Goal: Transaction & Acquisition: Purchase product/service

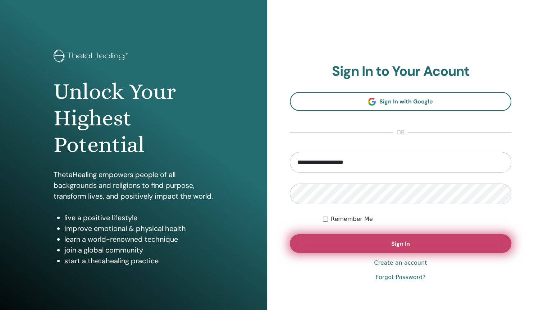
type input "**********"
click at [400, 242] on span "Sign In" at bounding box center [400, 244] width 19 height 8
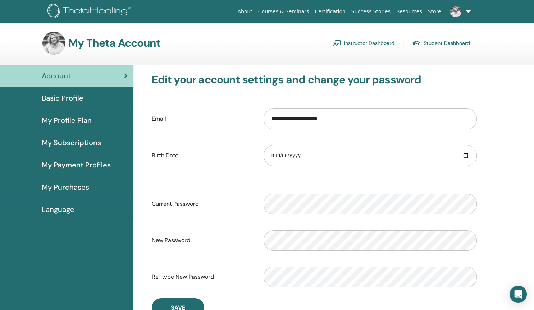
click at [361, 45] on link "Instructor Dashboard" at bounding box center [364, 43] width 62 height 12
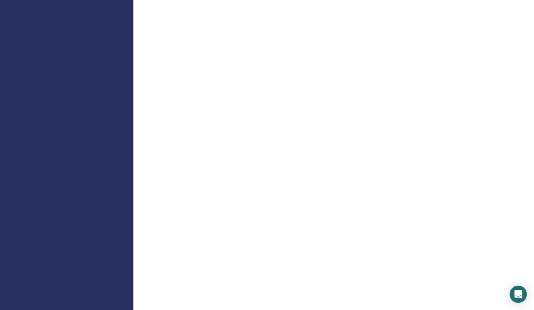
scroll to position [311, 0]
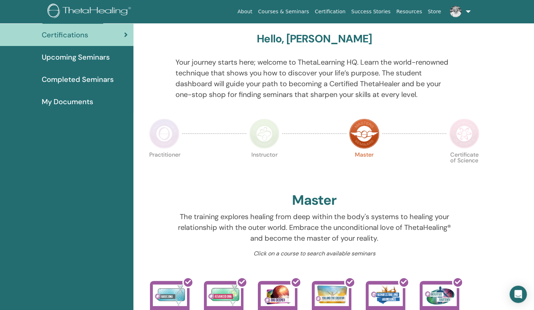
scroll to position [24, 0]
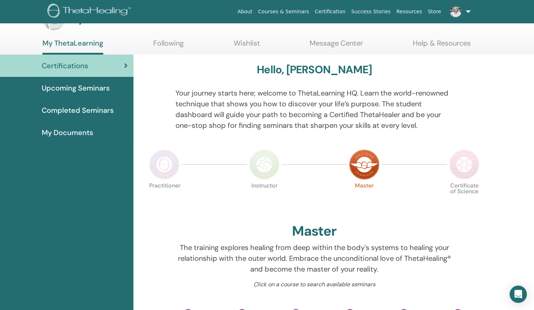
click at [104, 92] on span "Upcoming Seminars" at bounding box center [76, 88] width 68 height 11
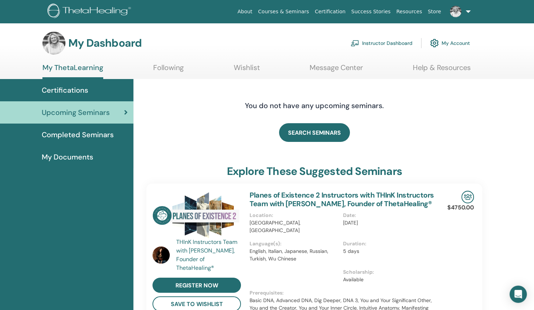
click at [90, 136] on span "Completed Seminars" at bounding box center [78, 134] width 72 height 11
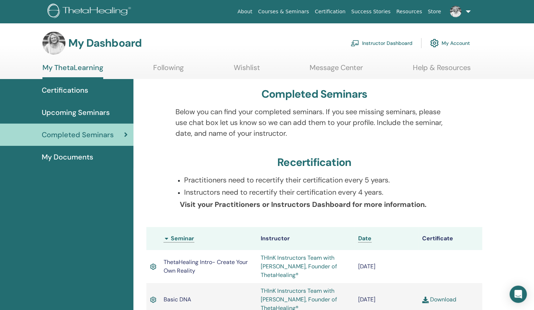
click at [435, 71] on link "Help & Resources" at bounding box center [442, 70] width 58 height 14
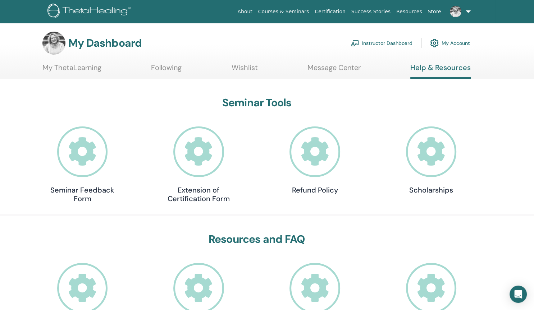
scroll to position [0, 0]
click at [238, 67] on link "Wishlist" at bounding box center [245, 70] width 26 height 14
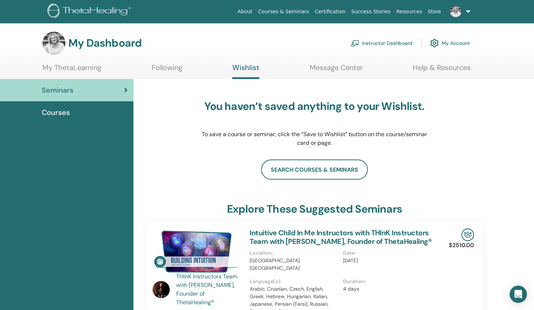
click at [64, 109] on span "Courses" at bounding box center [56, 112] width 28 height 11
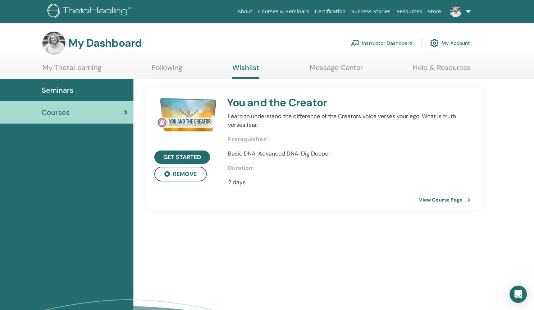
click at [382, 45] on link "Instructor Dashboard" at bounding box center [382, 43] width 62 height 16
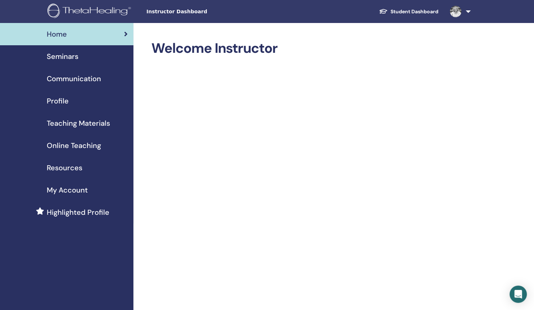
click at [78, 147] on span "Online Teaching" at bounding box center [74, 145] width 54 height 11
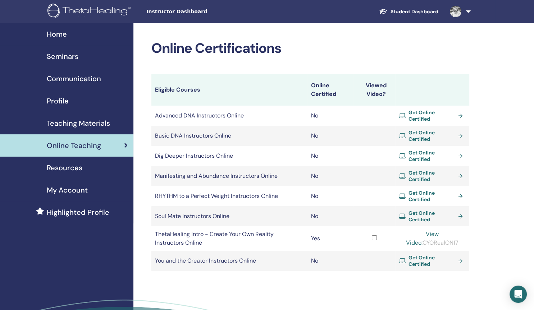
click at [460, 114] on link "Get Online Certified" at bounding box center [432, 115] width 67 height 13
click at [459, 136] on link "Get Online Certified" at bounding box center [432, 135] width 67 height 13
click at [460, 157] on link "Get Online Certified" at bounding box center [432, 156] width 67 height 13
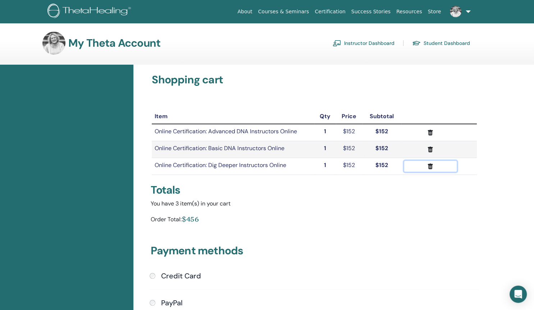
click at [429, 168] on icon "submit" at bounding box center [430, 167] width 5 height 6
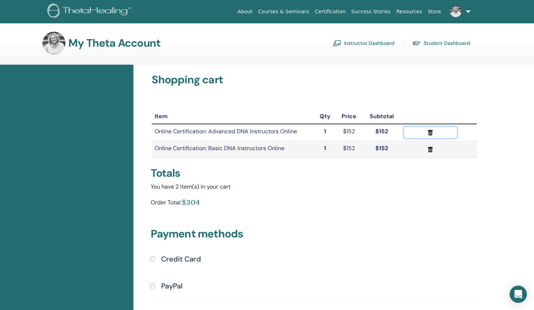
click at [429, 134] on icon "submit" at bounding box center [430, 133] width 5 height 6
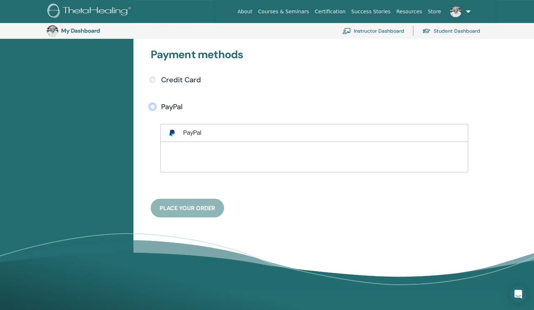
scroll to position [181, 0]
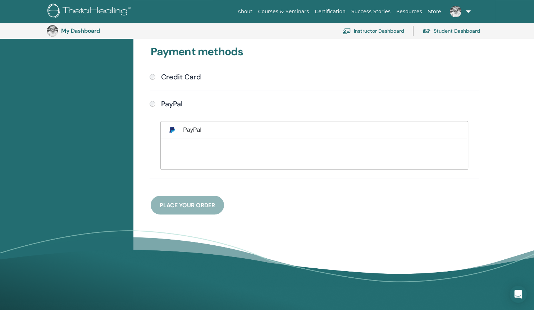
click at [196, 207] on div "Payment methods Credit Card Submit PayPal" at bounding box center [314, 121] width 336 height 187
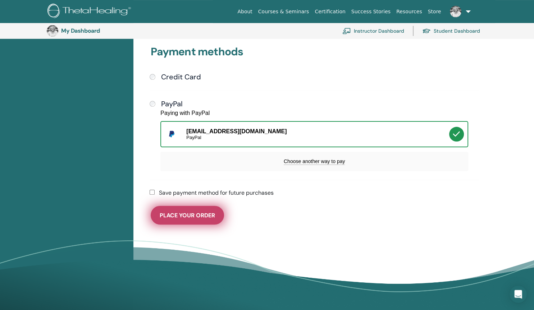
click at [187, 218] on span "Place Your Order" at bounding box center [187, 216] width 55 height 8
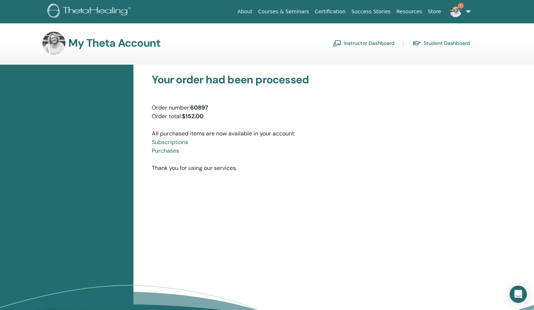
click at [457, 13] on img at bounding box center [456, 12] width 12 height 12
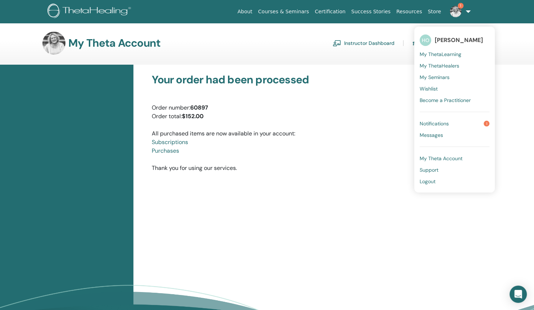
click at [444, 122] on span "Notifications" at bounding box center [434, 123] width 29 height 6
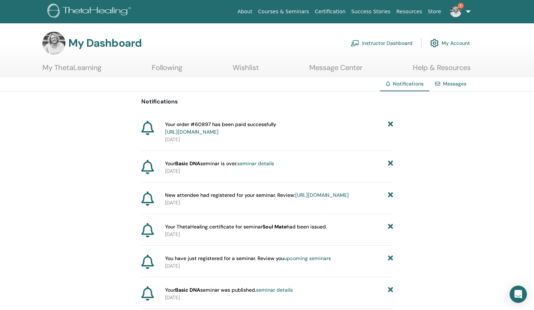
click at [219, 132] on link "[URL][DOMAIN_NAME]" at bounding box center [192, 132] width 54 height 6
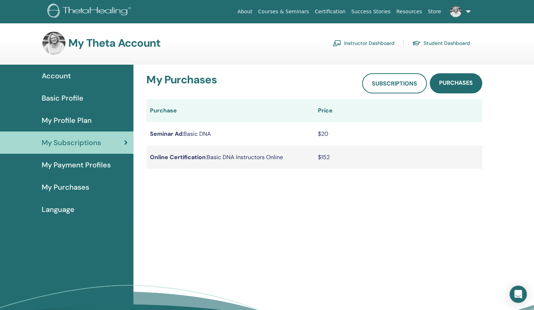
click at [257, 160] on td "Online Certification : Basic DNA Instructors Online" at bounding box center [230, 157] width 168 height 23
click at [86, 189] on span "My Purchases" at bounding box center [65, 187] width 47 height 11
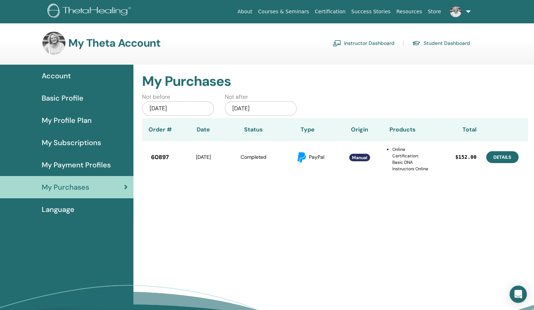
click at [501, 158] on link "Details" at bounding box center [502, 157] width 32 height 12
click at [357, 160] on span "Manual" at bounding box center [359, 158] width 15 height 6
click at [398, 156] on li "Online Certification: Basic DNA Instructors Online" at bounding box center [410, 159] width 37 height 26
click at [356, 160] on div "Manual" at bounding box center [359, 157] width 21 height 7
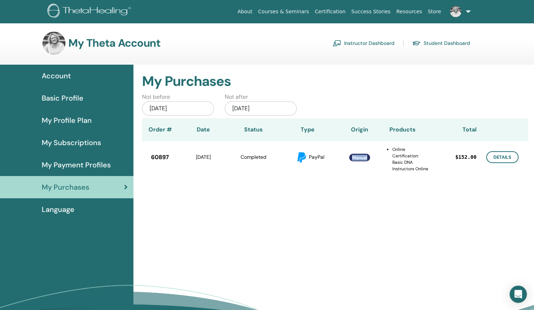
click at [356, 160] on div "Manual" at bounding box center [359, 157] width 21 height 7
click at [360, 153] on div "Manual" at bounding box center [359, 157] width 21 height 9
click at [500, 156] on link "Details" at bounding box center [502, 157] width 32 height 12
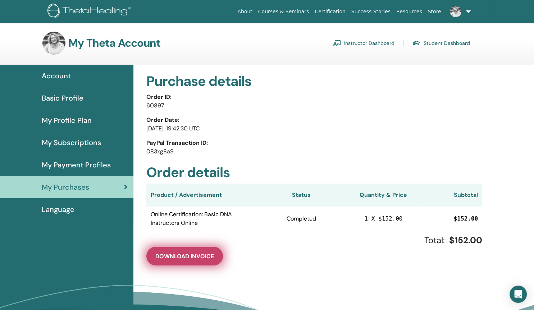
click at [205, 262] on button "Download Invoice" at bounding box center [184, 256] width 77 height 19
